Goal: Task Accomplishment & Management: Manage account settings

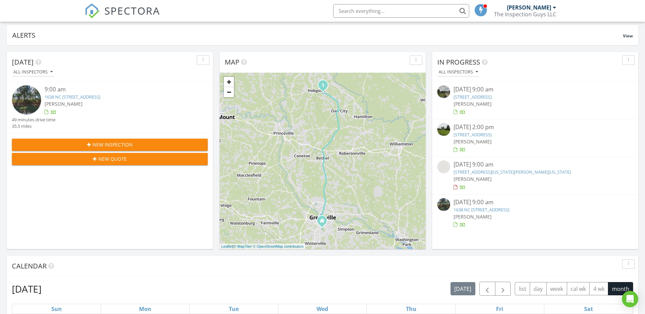
scroll to position [68, 0]
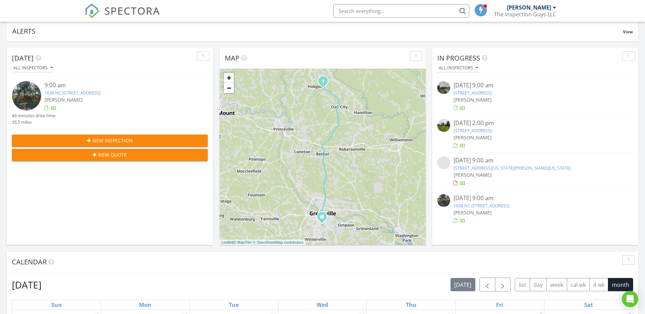
click at [46, 92] on link "1638 NC 125, Oak City, NC 27857" at bounding box center [73, 93] width 56 height 6
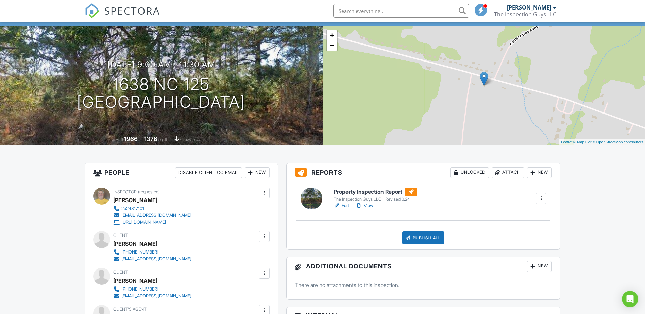
scroll to position [102, 0]
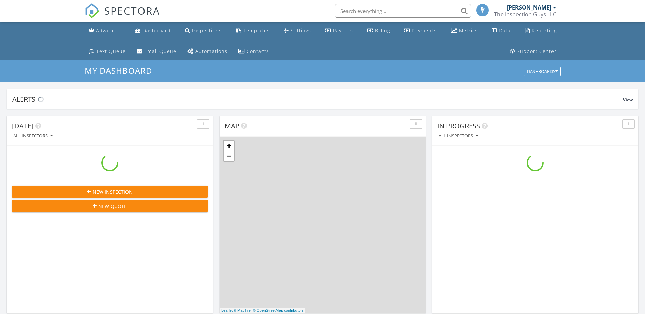
scroll to position [630, 656]
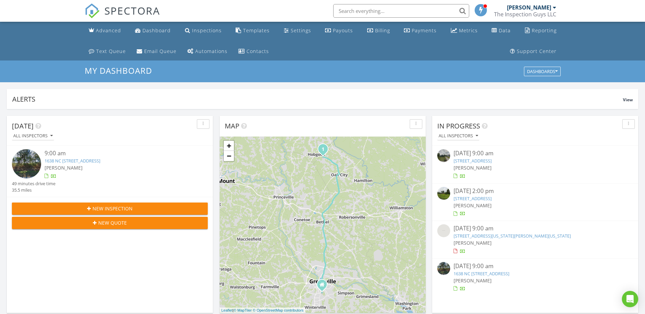
click at [473, 158] on div "08/26/25 9:00 am" at bounding box center [535, 153] width 163 height 9
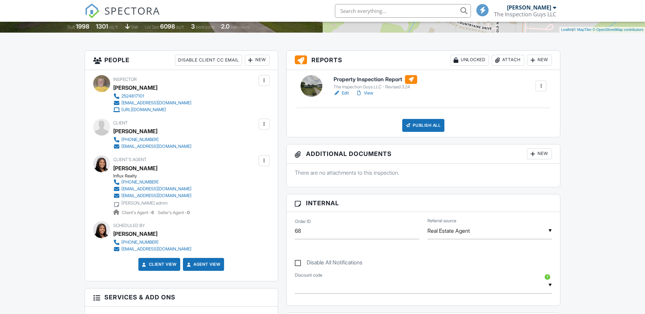
scroll to position [170, 0]
click at [364, 92] on link "View" at bounding box center [365, 93] width 18 height 7
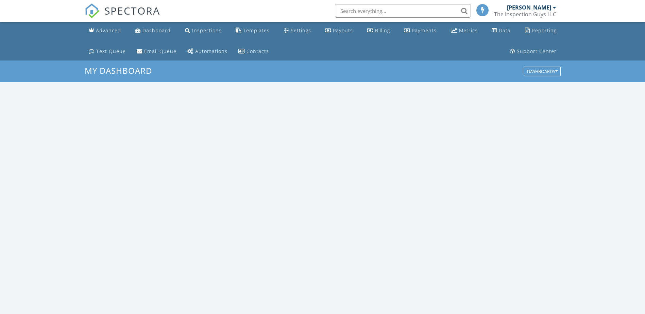
scroll to position [630, 656]
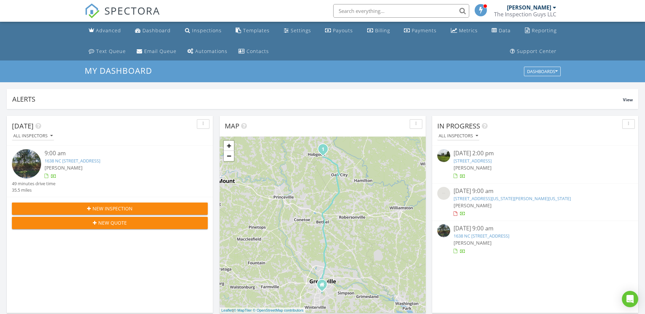
click at [476, 160] on link "7244 NC-222, Fountain, NC 27829" at bounding box center [473, 161] width 38 height 6
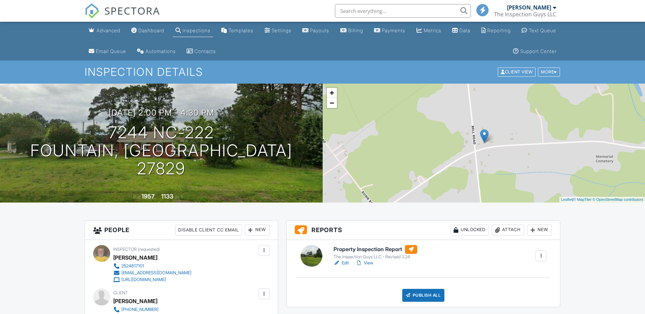
click at [347, 260] on link "Edit" at bounding box center [341, 263] width 15 height 7
click at [273, 124] on div "[DATE] 2:00 pm - 4:30 pm 7244 NC-222 [GEOGRAPHIC_DATA], [GEOGRAPHIC_DATA] 27829" at bounding box center [161, 142] width 323 height 69
click at [346, 262] on link "Edit" at bounding box center [341, 263] width 15 height 7
